Goal: Task Accomplishment & Management: Use online tool/utility

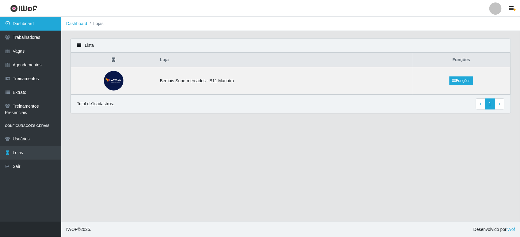
click at [32, 25] on link "Dashboard" at bounding box center [30, 24] width 61 height 14
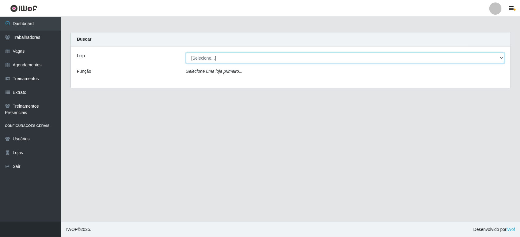
click at [493, 62] on select "[Selecione...] Bemais Supermercados - B11 Manaíra" at bounding box center [345, 58] width 318 height 11
select select "409"
click at [186, 53] on select "[Selecione...] Bemais Supermercados - B11 Manaíra" at bounding box center [345, 58] width 318 height 11
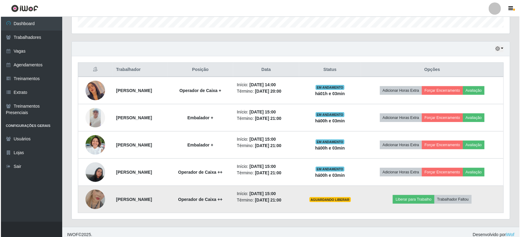
scroll to position [198, 0]
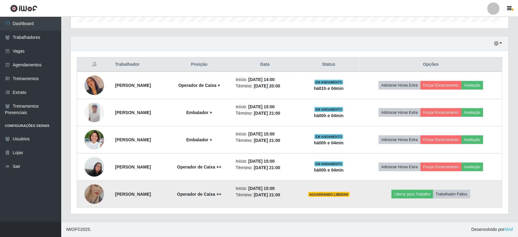
click at [100, 189] on img at bounding box center [95, 194] width 20 height 35
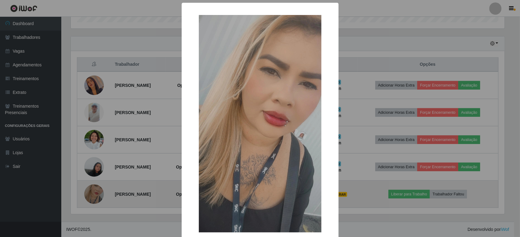
click at [100, 189] on div "× OK Cancel" at bounding box center [260, 118] width 520 height 237
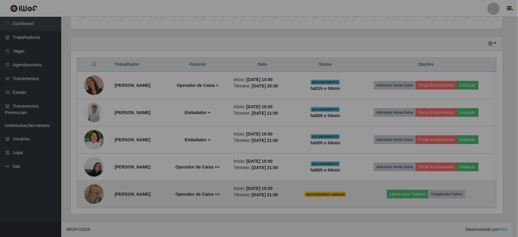
scroll to position [127, 438]
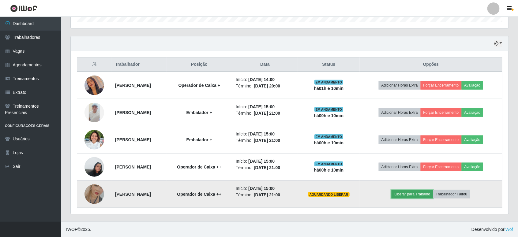
click at [405, 193] on button "Liberar para Trabalho" at bounding box center [412, 194] width 41 height 9
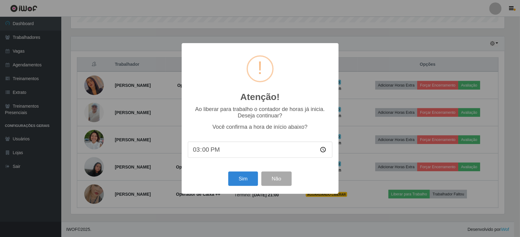
click at [239, 151] on input "15:00" at bounding box center [260, 150] width 145 height 16
click at [240, 181] on button "Sim" at bounding box center [243, 179] width 30 height 14
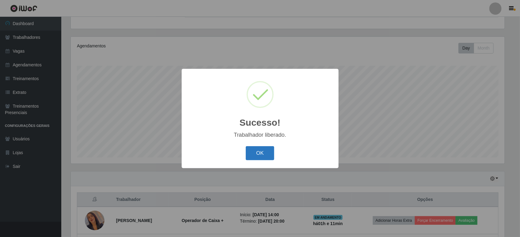
click at [257, 155] on button "OK" at bounding box center [260, 153] width 28 height 14
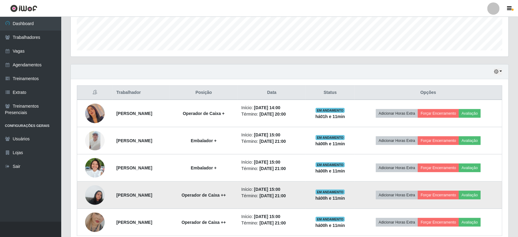
scroll to position [198, 0]
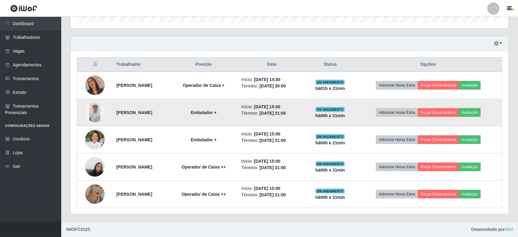
click at [92, 116] on img at bounding box center [95, 113] width 20 height 20
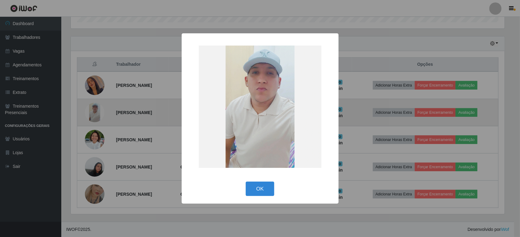
click at [92, 116] on div "× OK Cancel" at bounding box center [260, 118] width 520 height 237
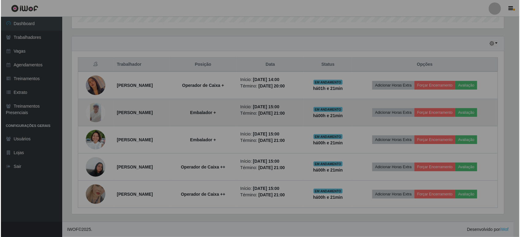
scroll to position [127, 438]
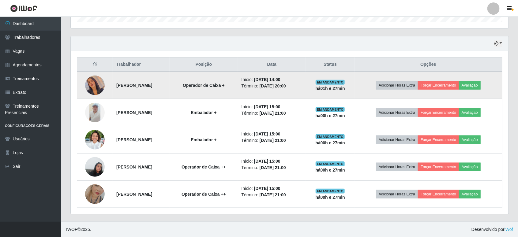
click at [89, 89] on img at bounding box center [95, 85] width 20 height 35
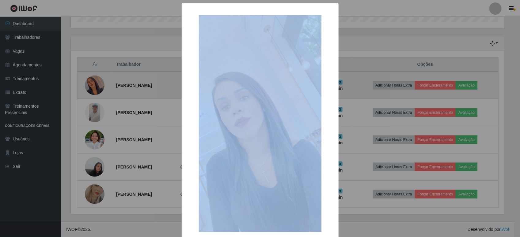
click at [89, 89] on div "× OK Cancel" at bounding box center [260, 118] width 520 height 237
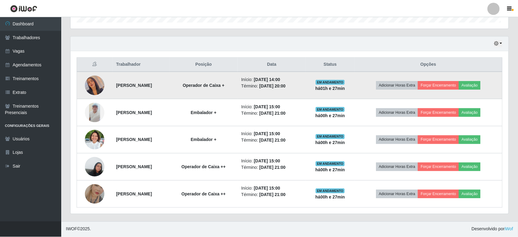
scroll to position [127, 438]
